Goal: Transaction & Acquisition: Download file/media

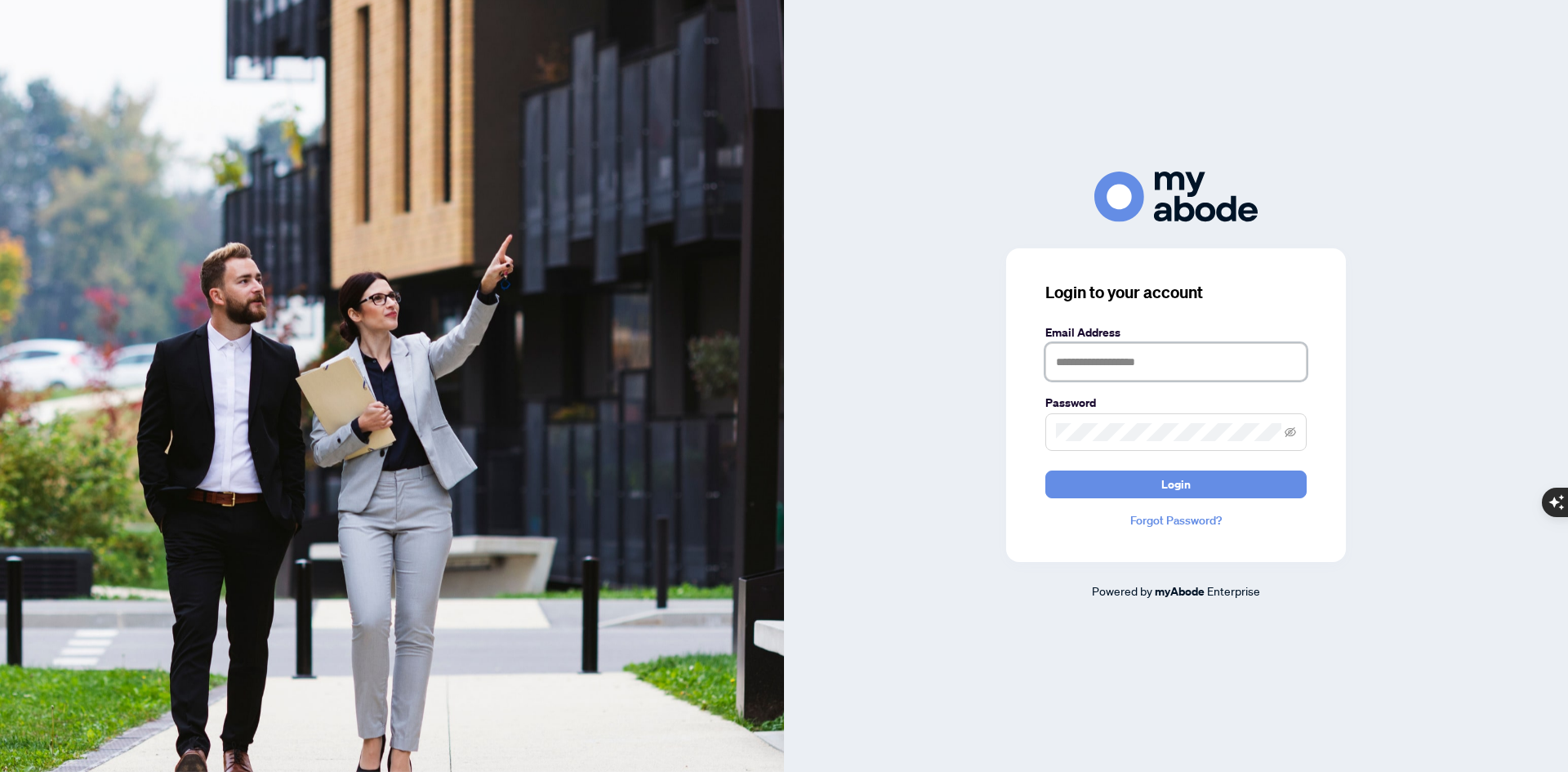
type input "**********"
click at [1046, 471] on button "Login" at bounding box center [1176, 484] width 262 height 28
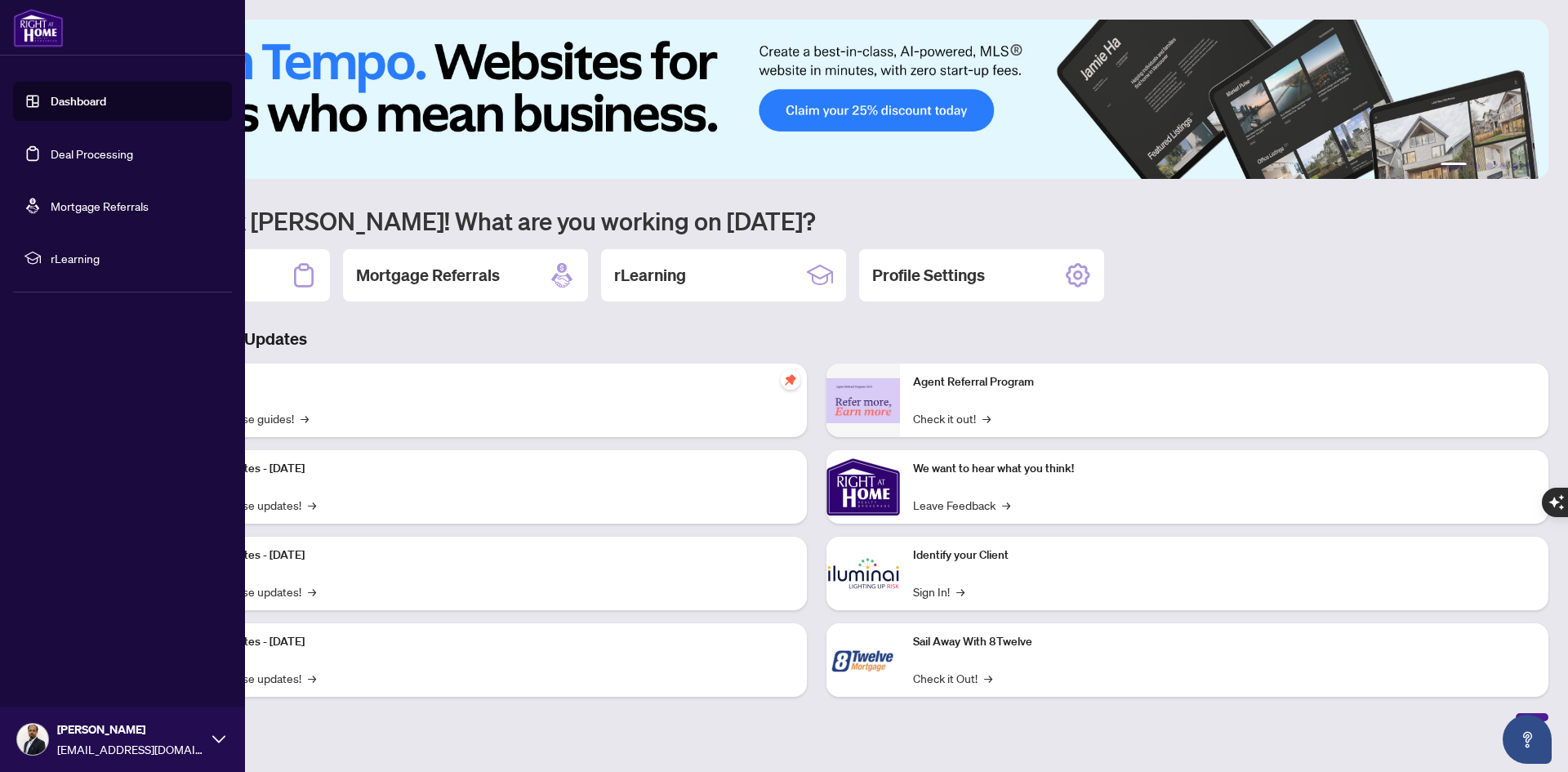
click at [85, 146] on link "Deal Processing" at bounding box center [92, 153] width 83 height 15
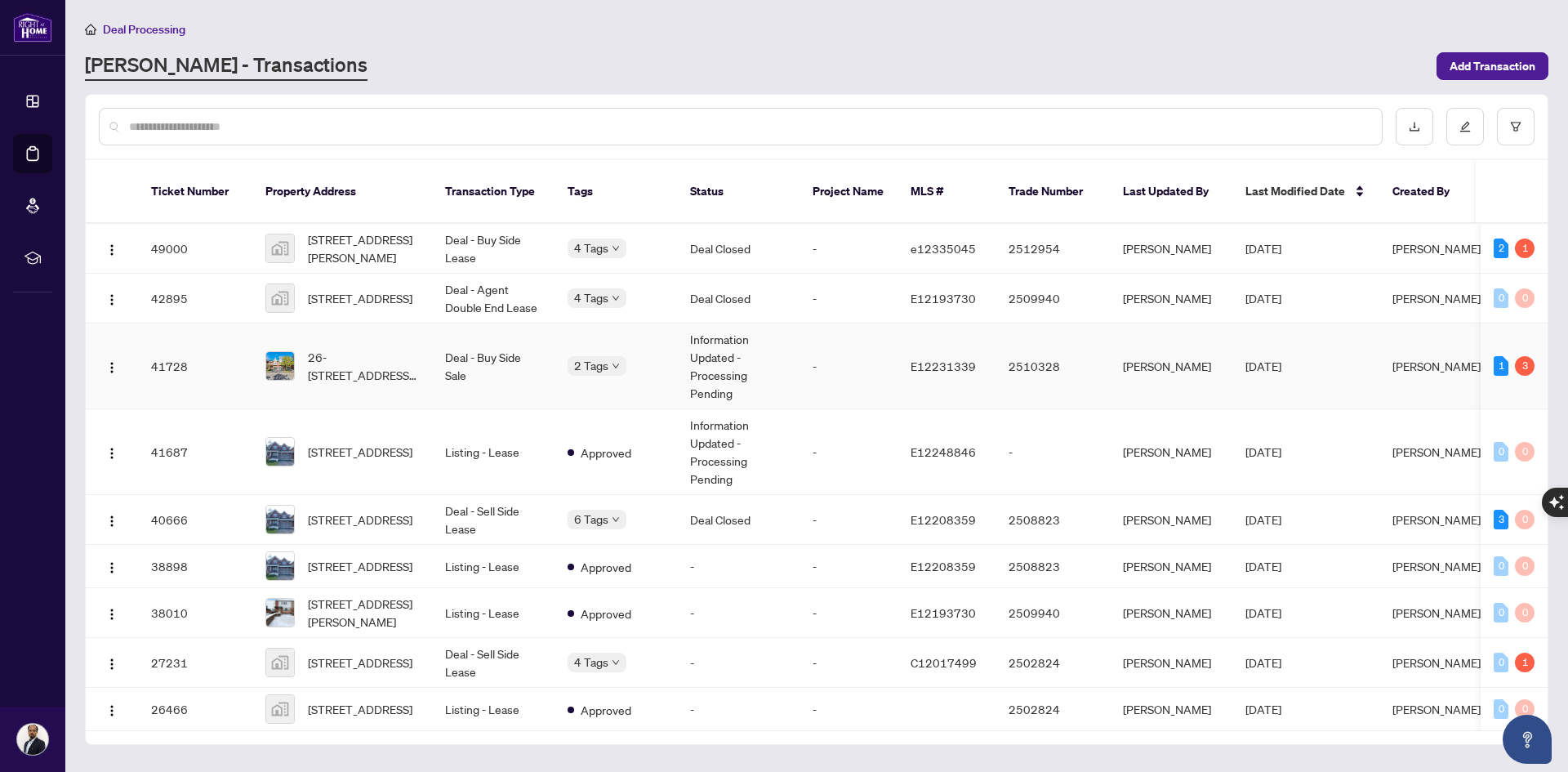
click at [730, 339] on td "Information Updated - Processing Pending" at bounding box center [738, 366] width 123 height 85
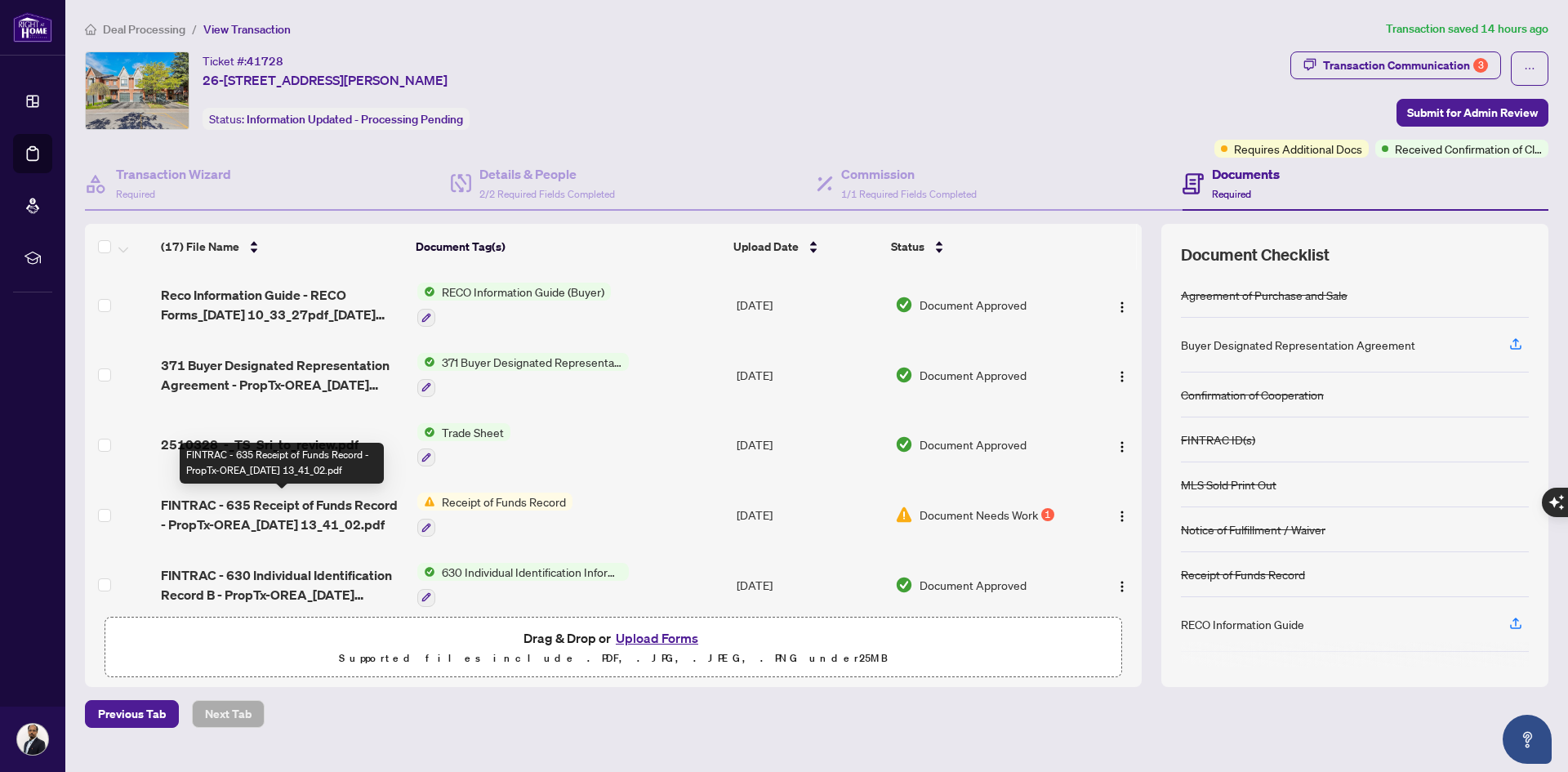
click at [362, 495] on span "FINTRAC - 635 Receipt of Funds Record - PropTx-OREA_2025-08-28 13_41_02.pdf" at bounding box center [281, 514] width 243 height 39
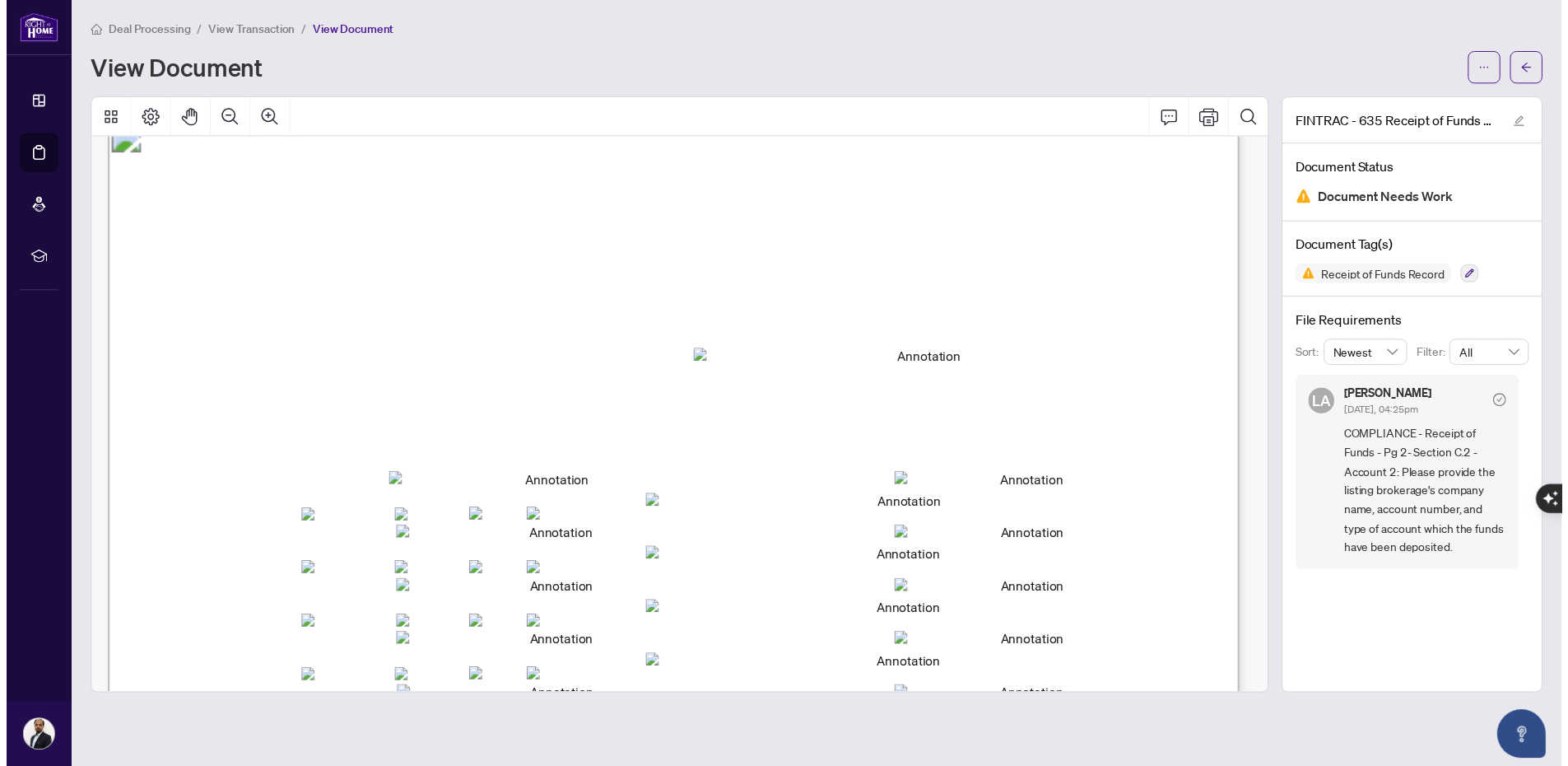
scroll to position [1564, 0]
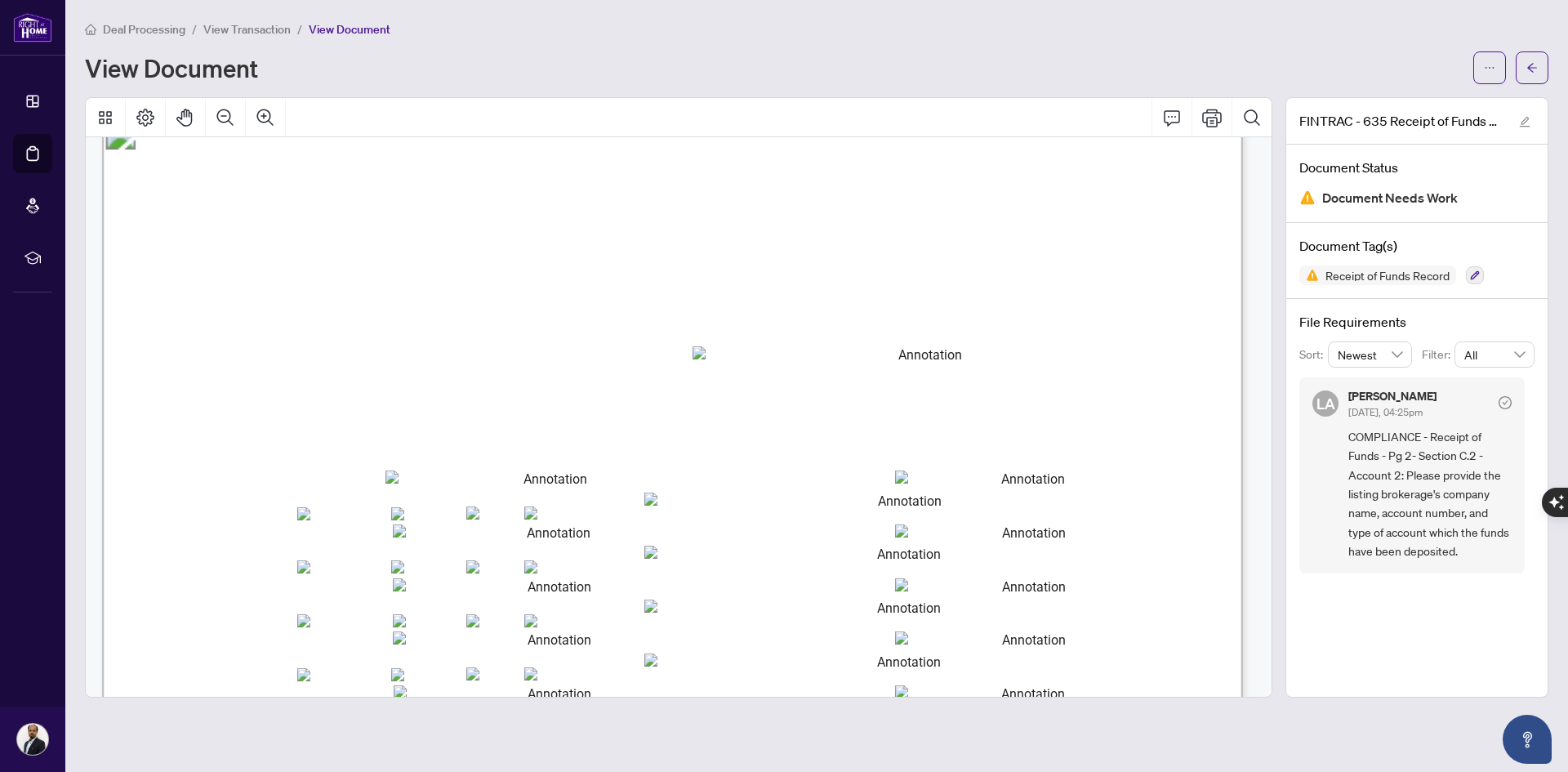
type textarea "*******"
click at [420, 549] on span ". . . . . . . . . . . . . . . . . . . . . . . . . . . . . . . . . . . . . . . .…" at bounding box center [551, 550] width 307 height 2
click at [1476, 268] on button "button" at bounding box center [1475, 275] width 18 height 18
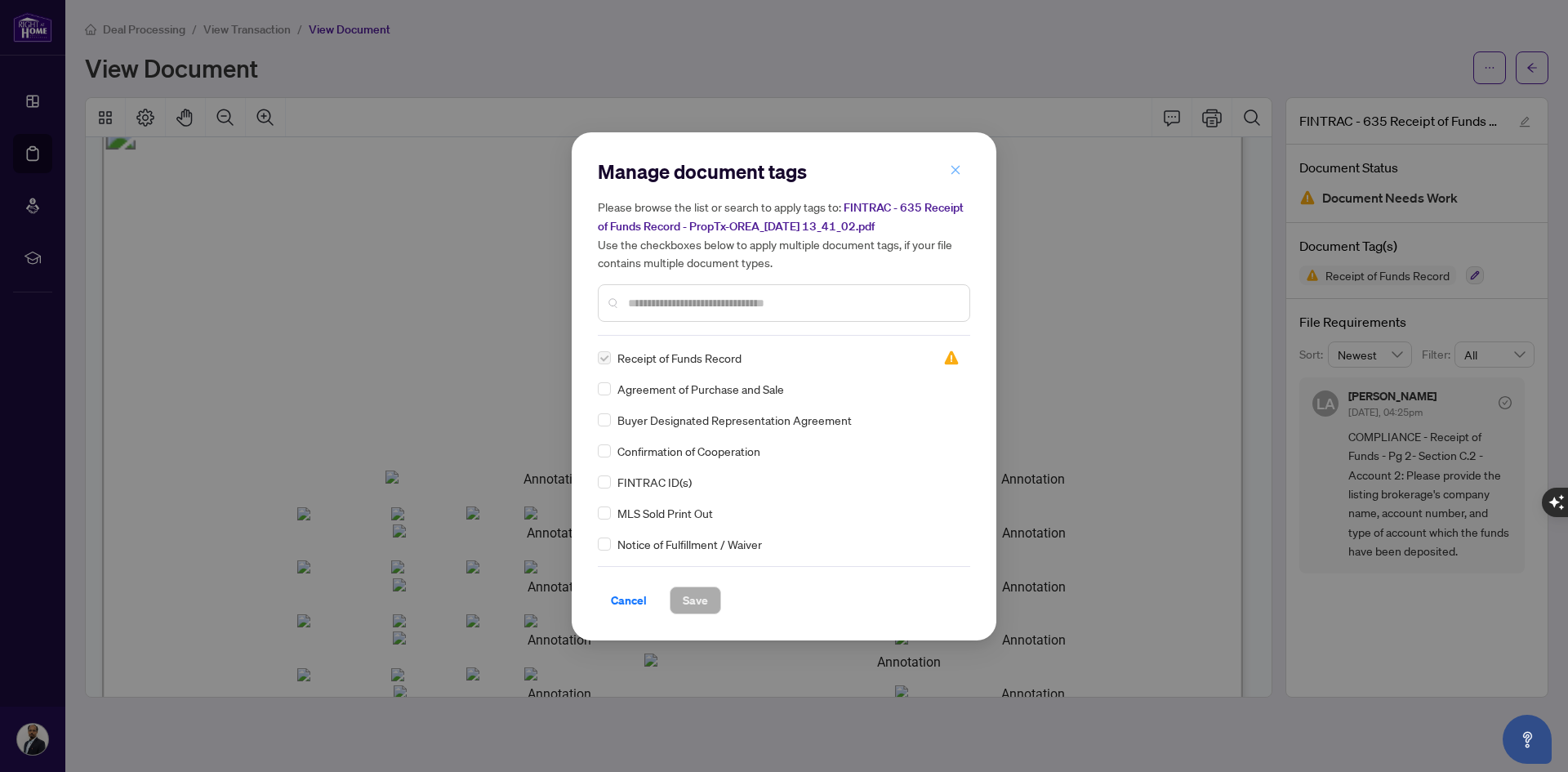
click at [951, 163] on span "button" at bounding box center [955, 171] width 11 height 26
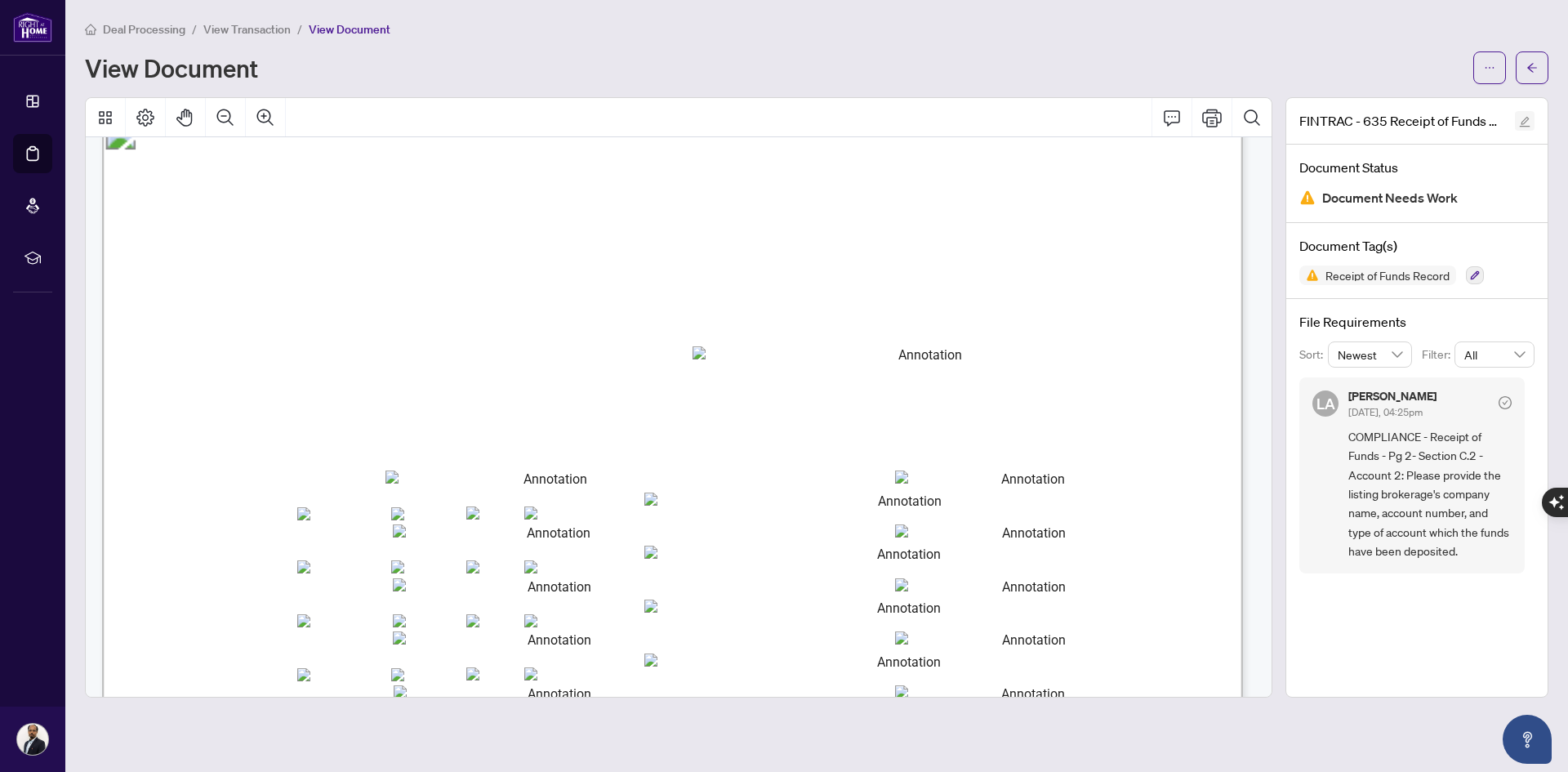
click at [1526, 118] on icon "edit" at bounding box center [1524, 121] width 11 height 11
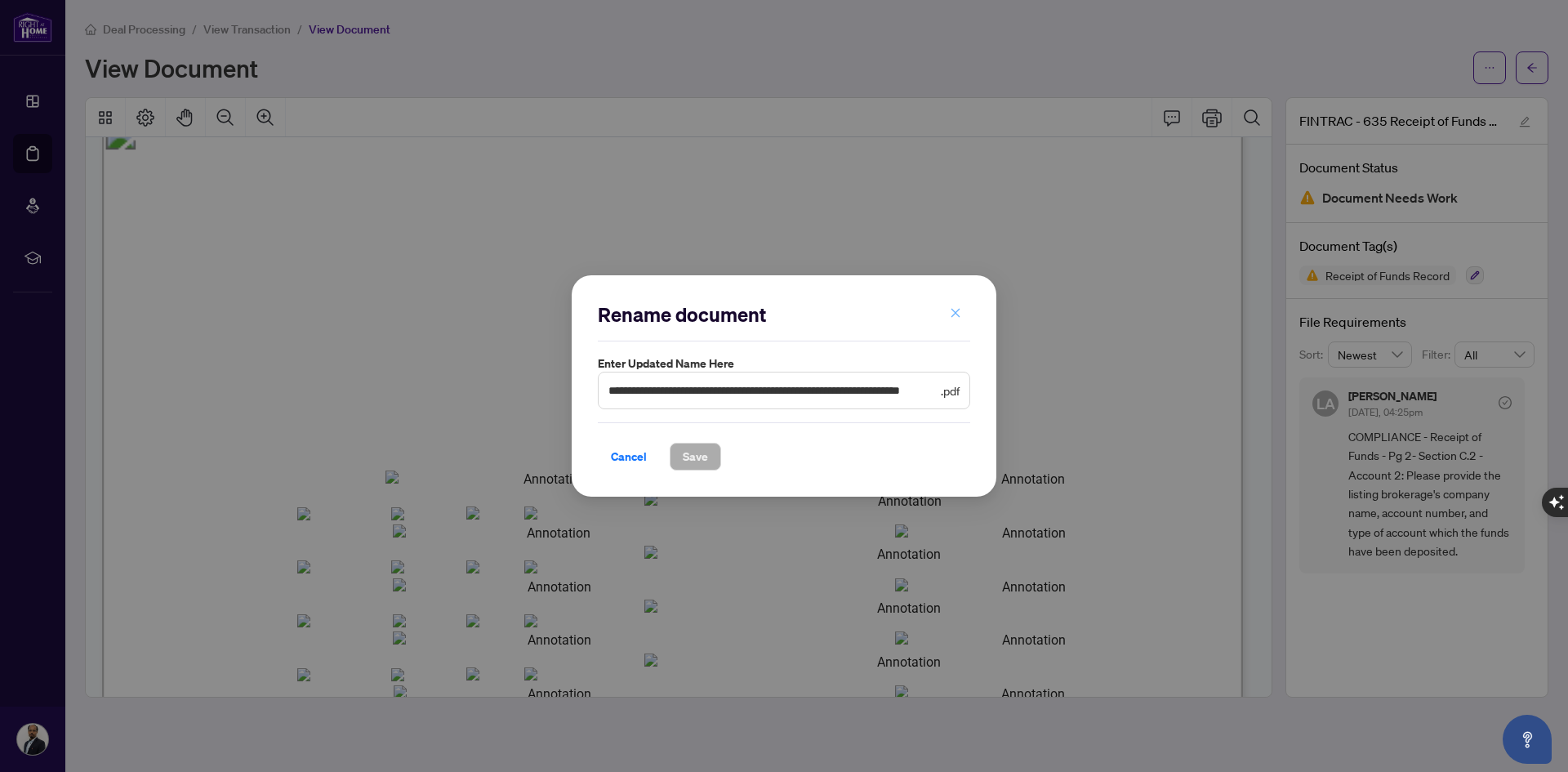
click at [958, 308] on icon "close" at bounding box center [955, 313] width 11 height 11
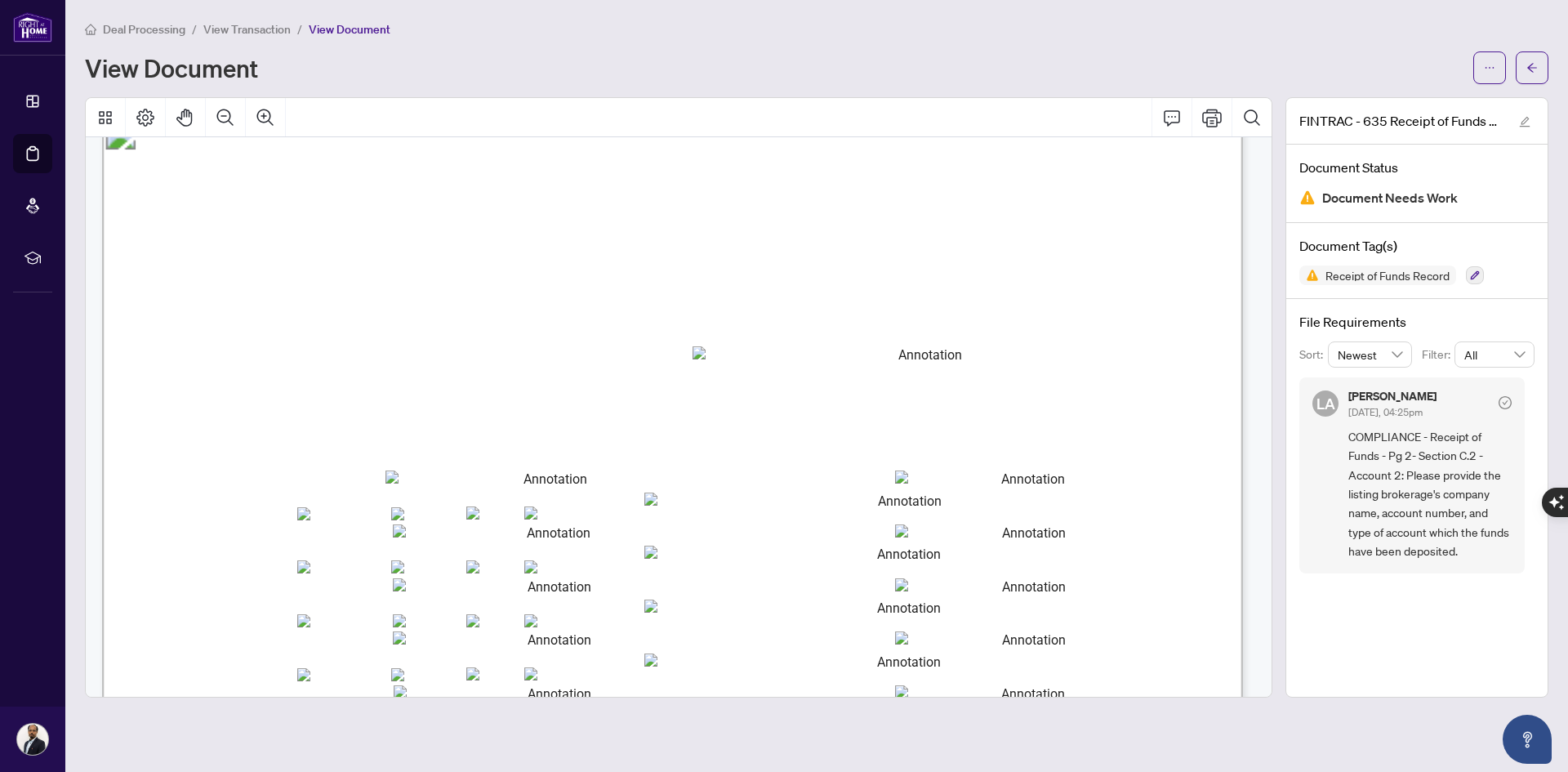
click at [1356, 204] on span "Document Needs Work" at bounding box center [1389, 199] width 136 height 22
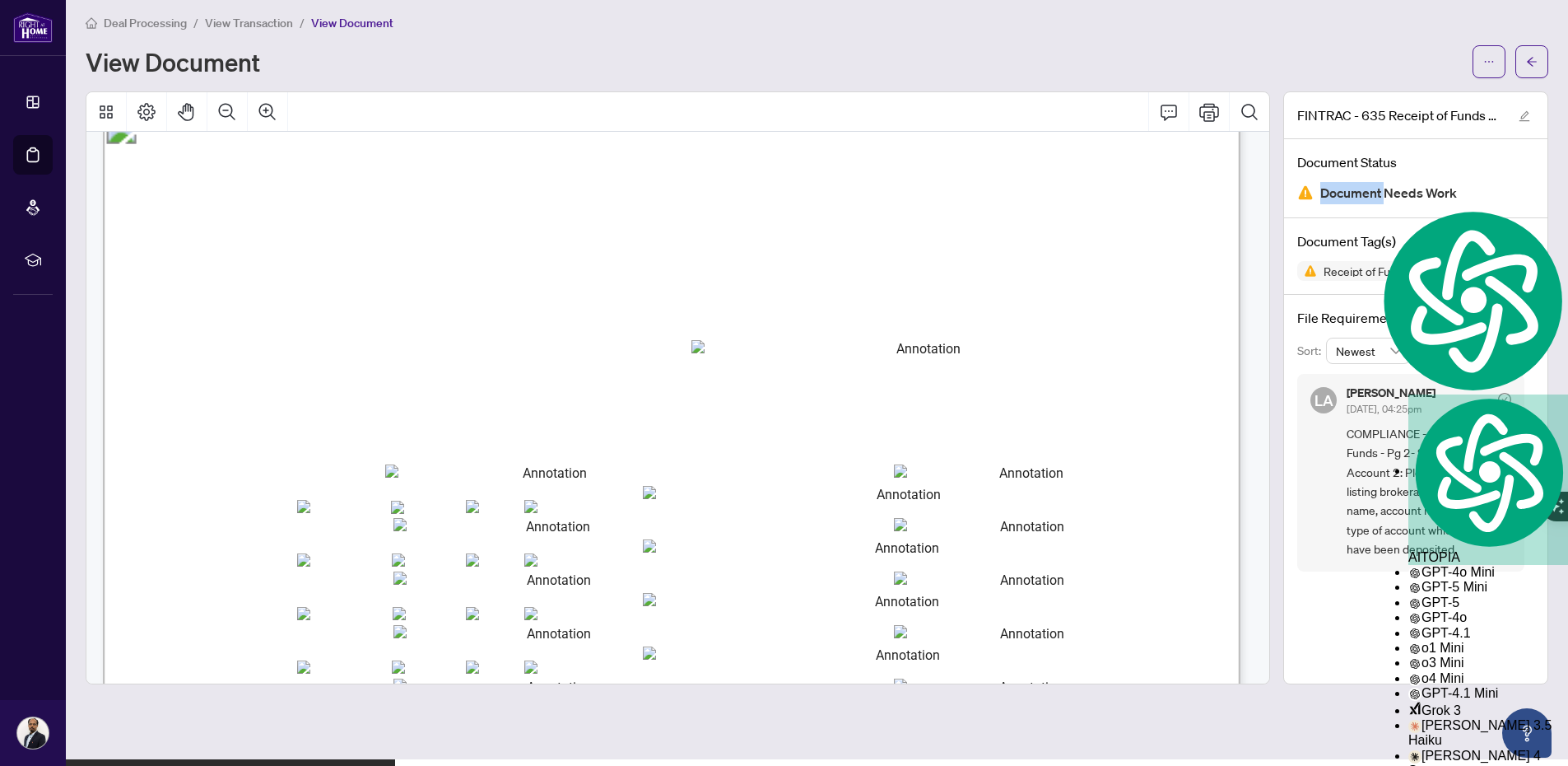
scroll to position [12, 0]
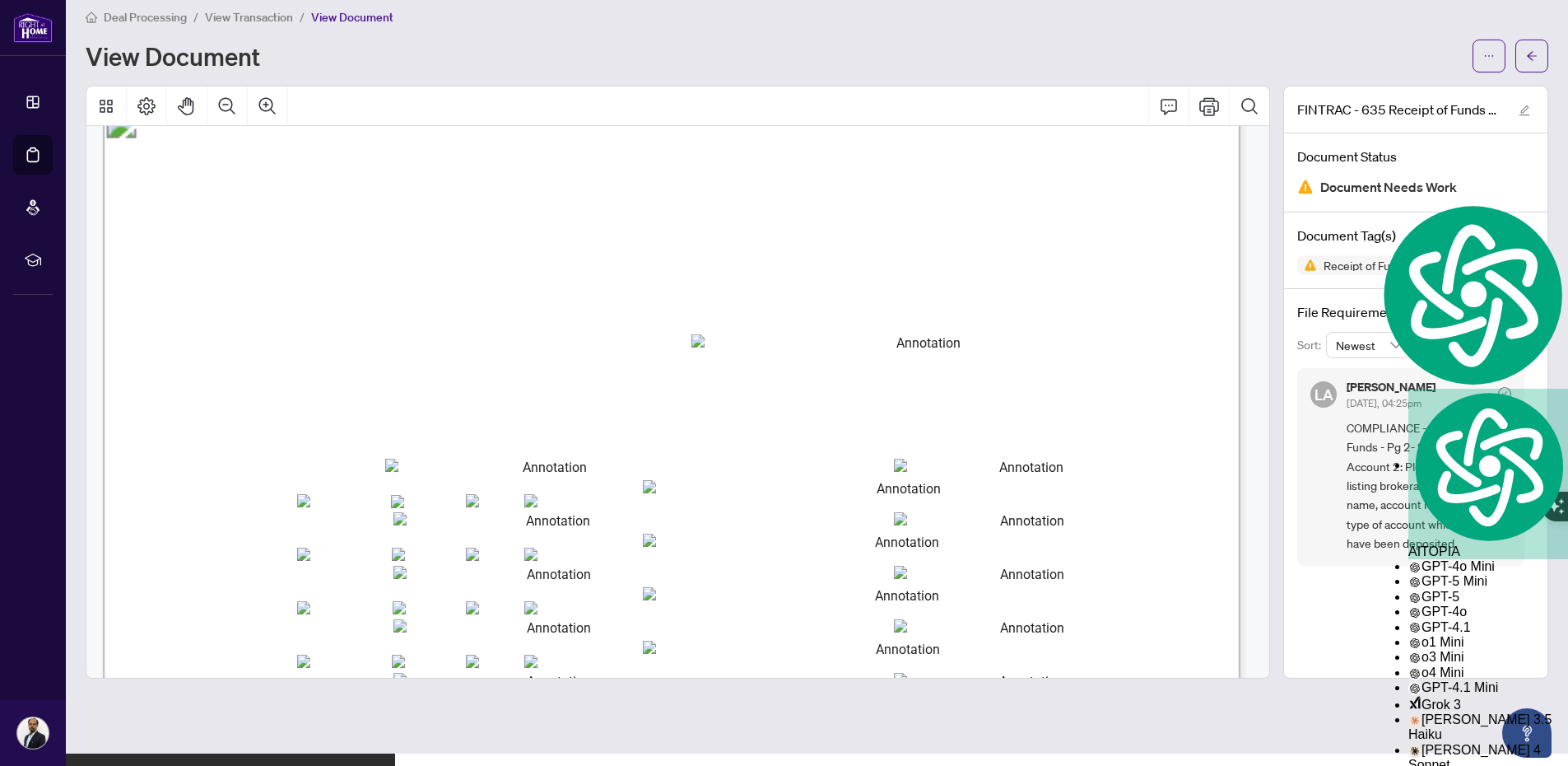
click at [1053, 406] on span "* Some examples of when an account is affected are when funds are received by c…" at bounding box center [667, 405] width 981 height 17
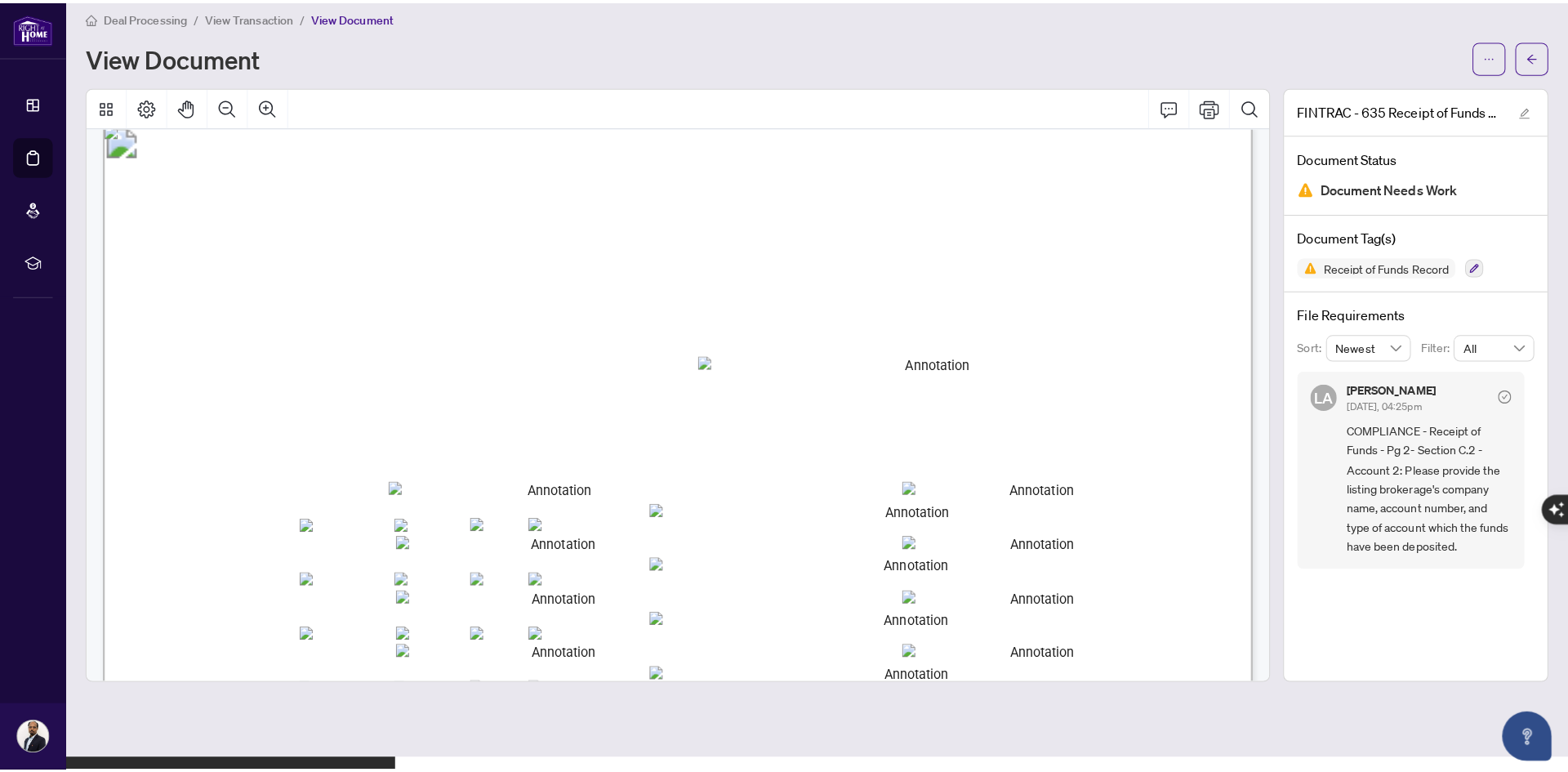
scroll to position [1552, 0]
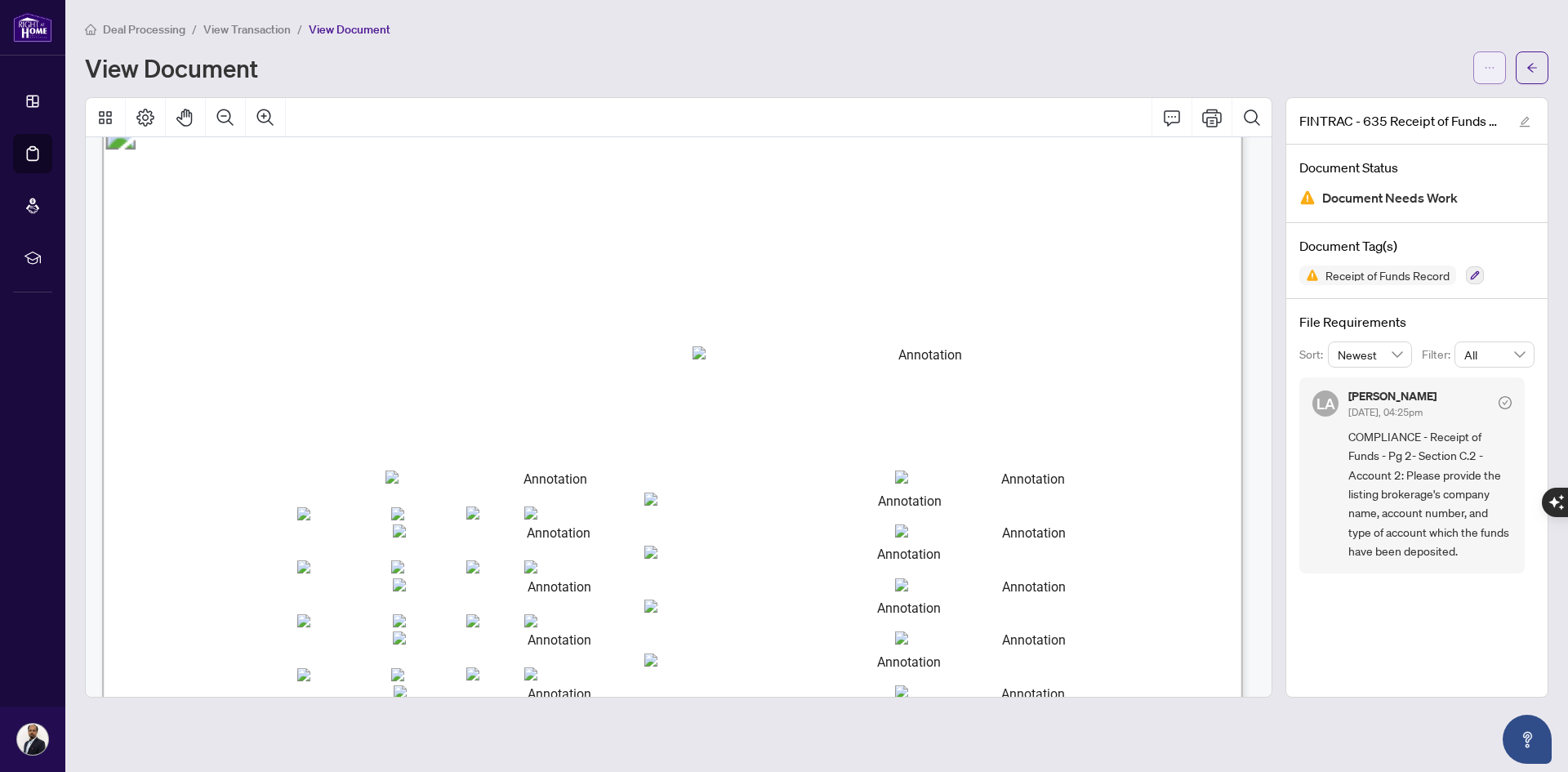
click at [1490, 63] on icon "ellipsis" at bounding box center [1489, 67] width 11 height 11
click at [1394, 96] on span "Download" at bounding box center [1431, 103] width 124 height 18
